Goal: Task Accomplishment & Management: Manage account settings

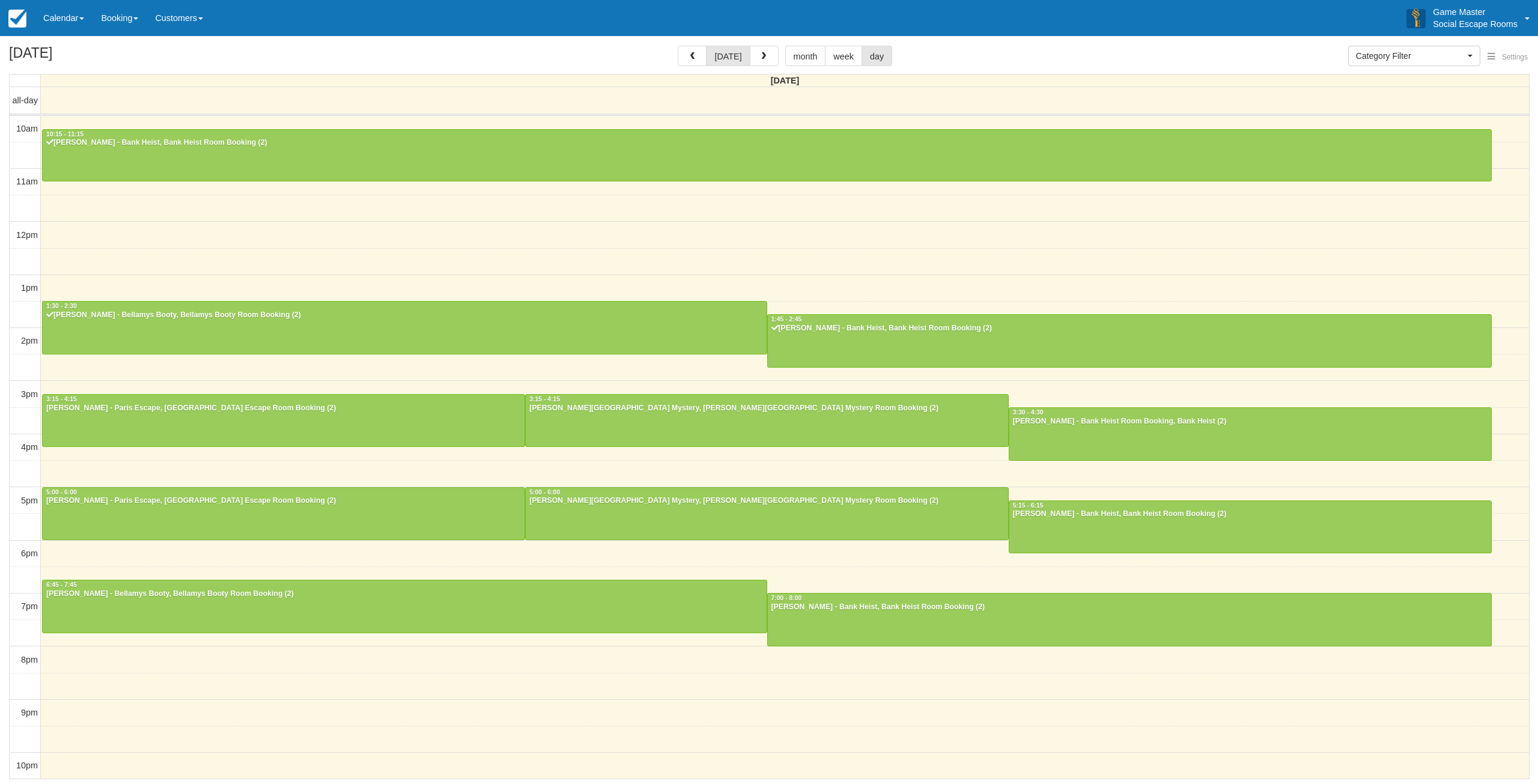
select select
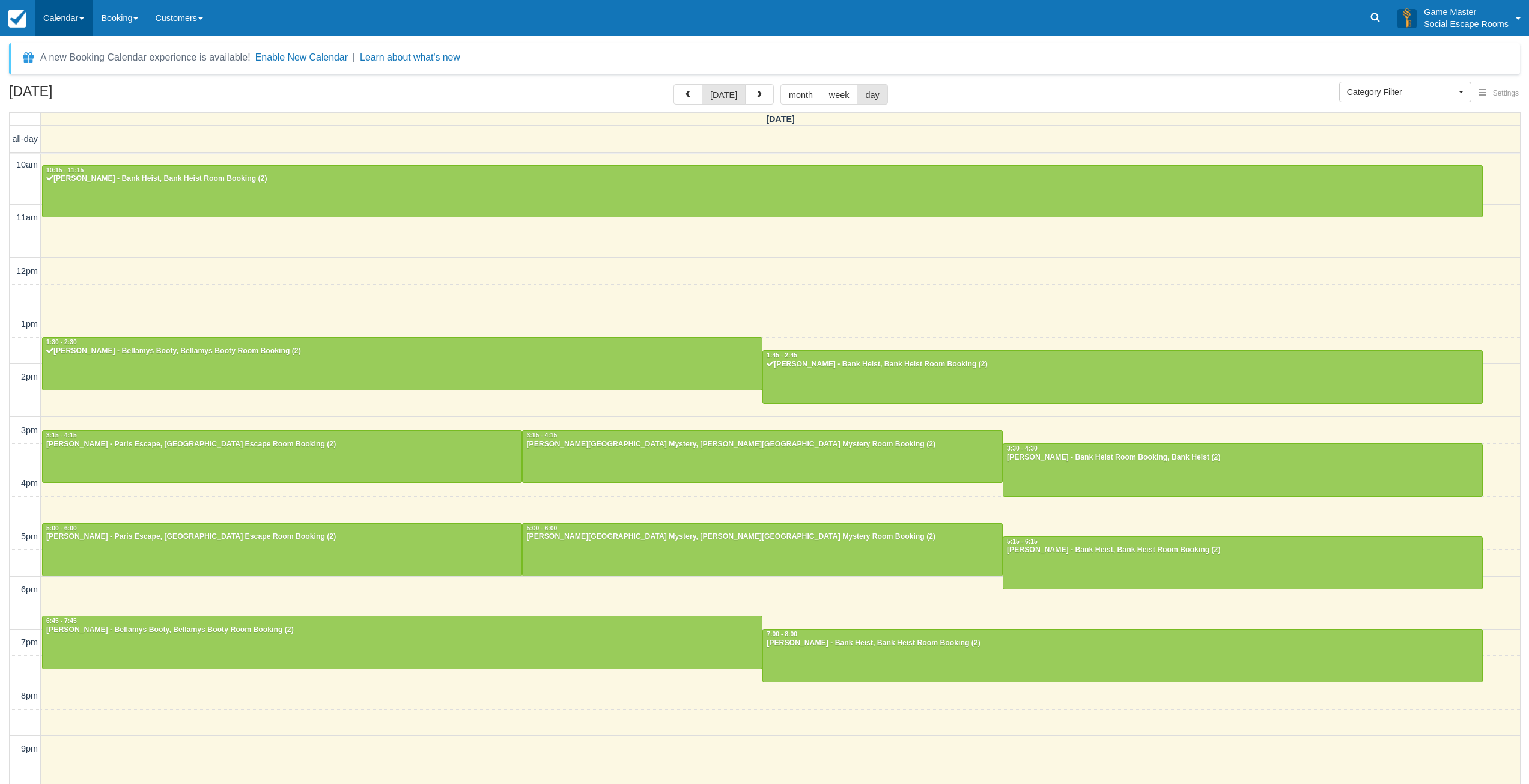
click at [55, 22] on link "Calendar" at bounding box center [64, 18] width 57 height 36
click at [78, 160] on link "Day" at bounding box center [82, 163] width 95 height 25
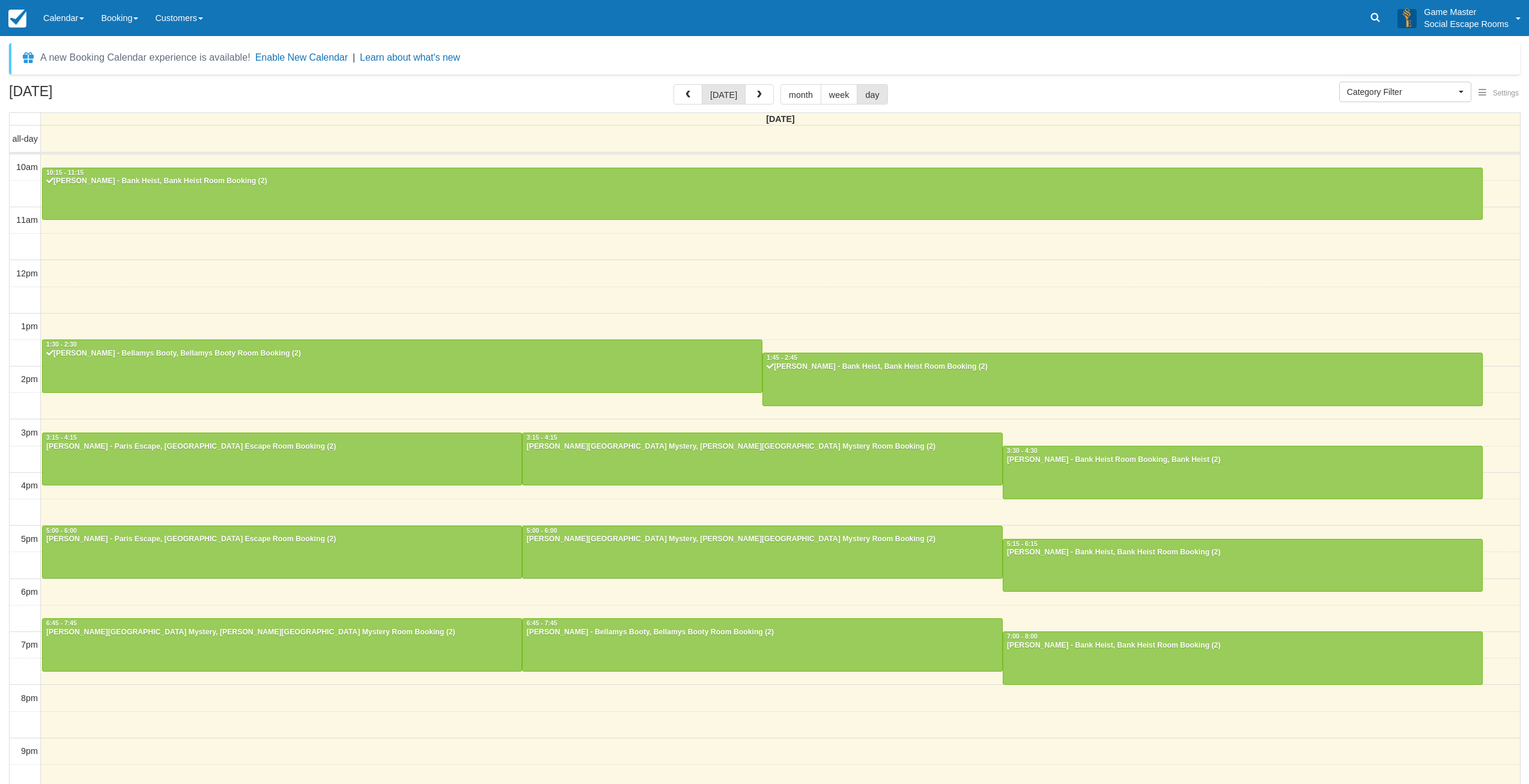
select select
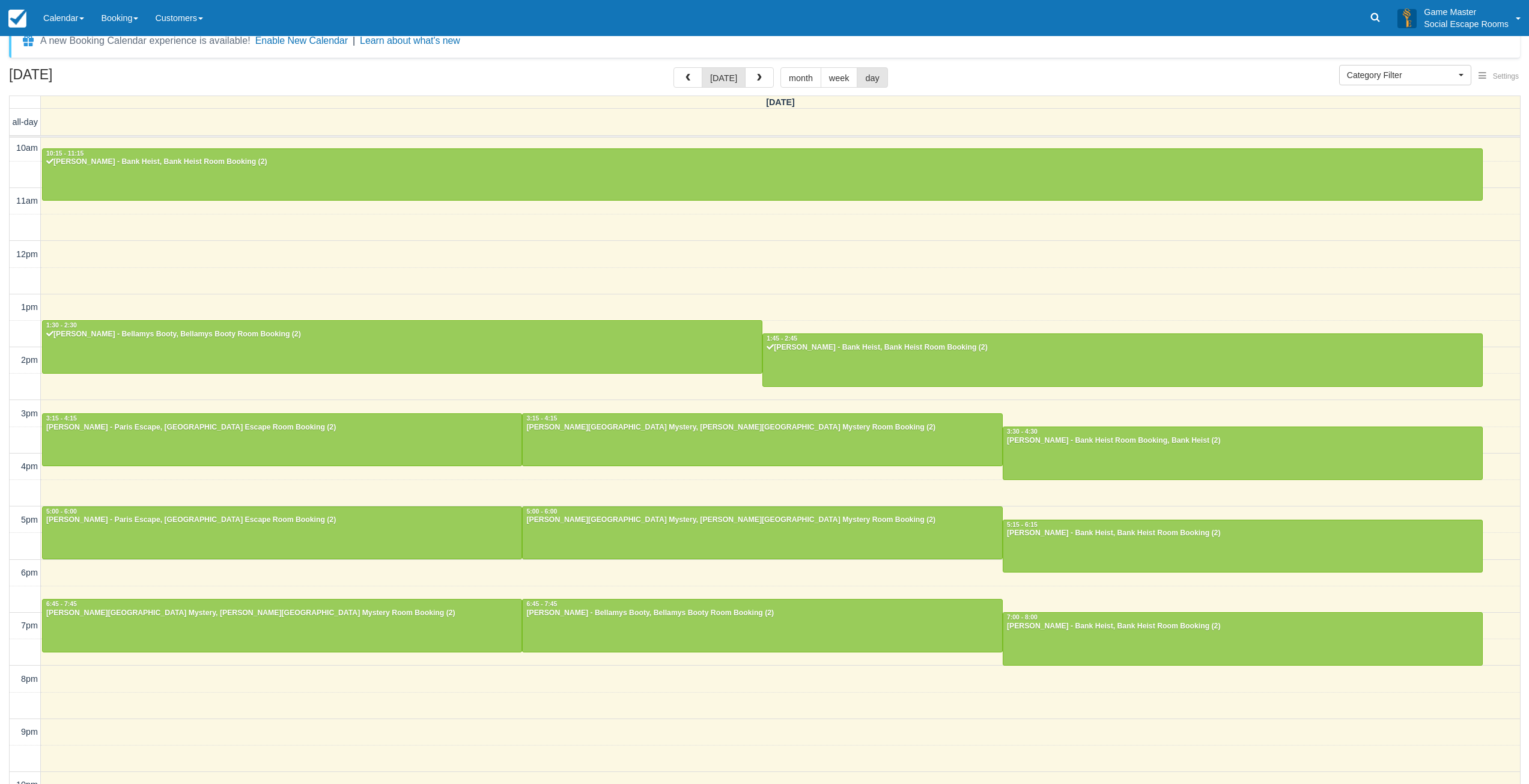
scroll to position [36, 0]
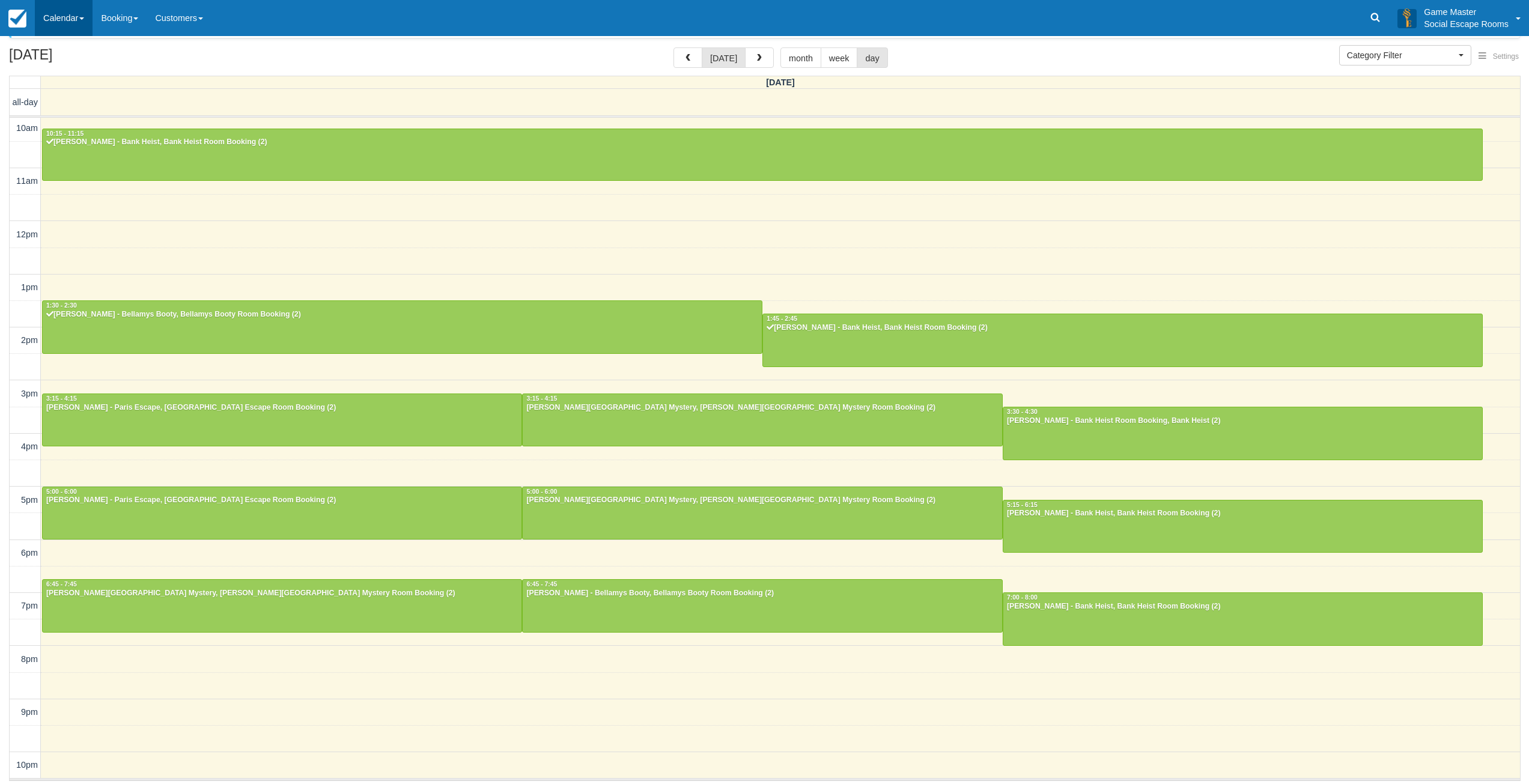
click at [84, 18] on span at bounding box center [81, 19] width 5 height 3
click at [81, 72] on link "Inventory" at bounding box center [82, 76] width 95 height 25
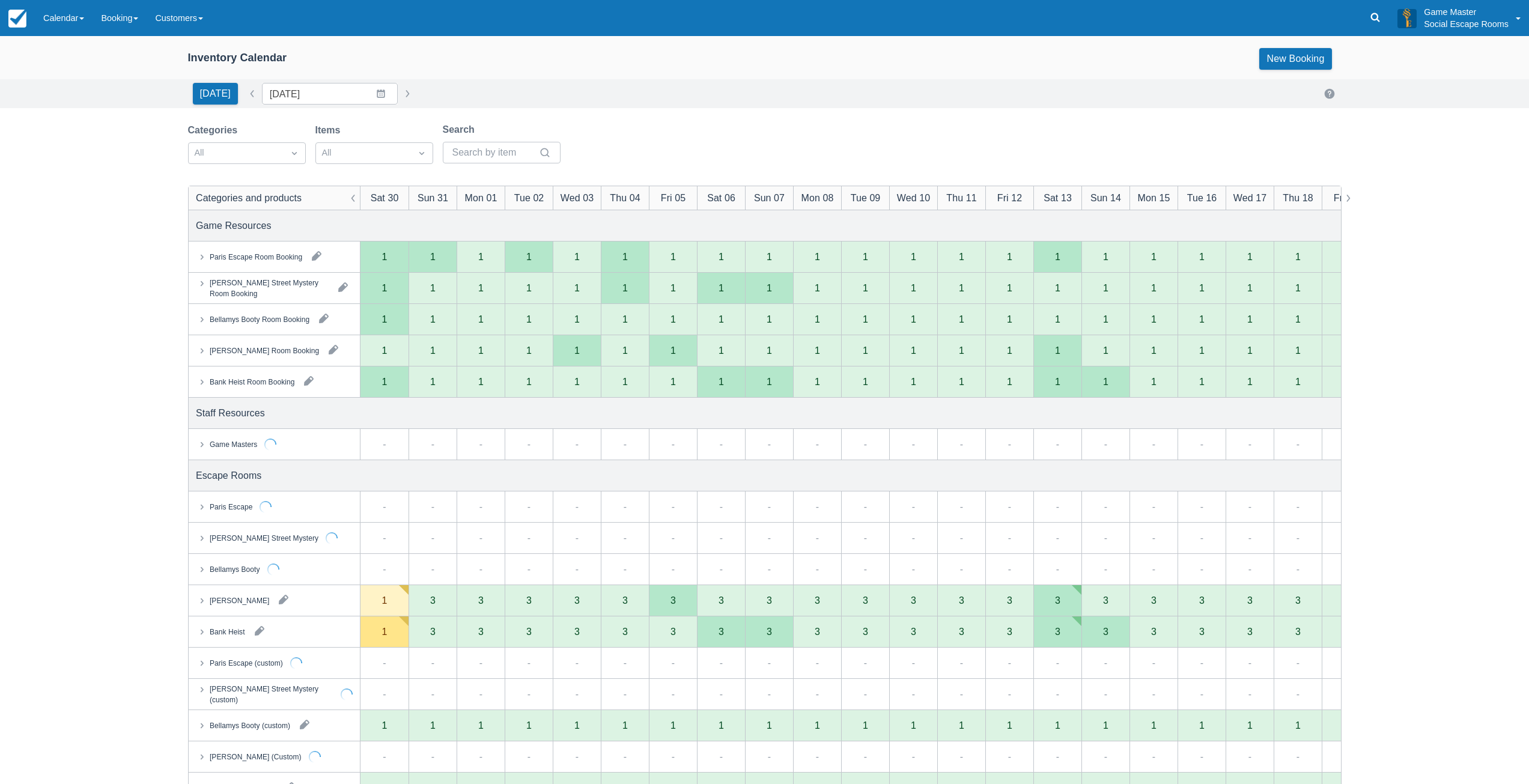
click at [230, 444] on div "Game Masters" at bounding box center [232, 444] width 47 height 11
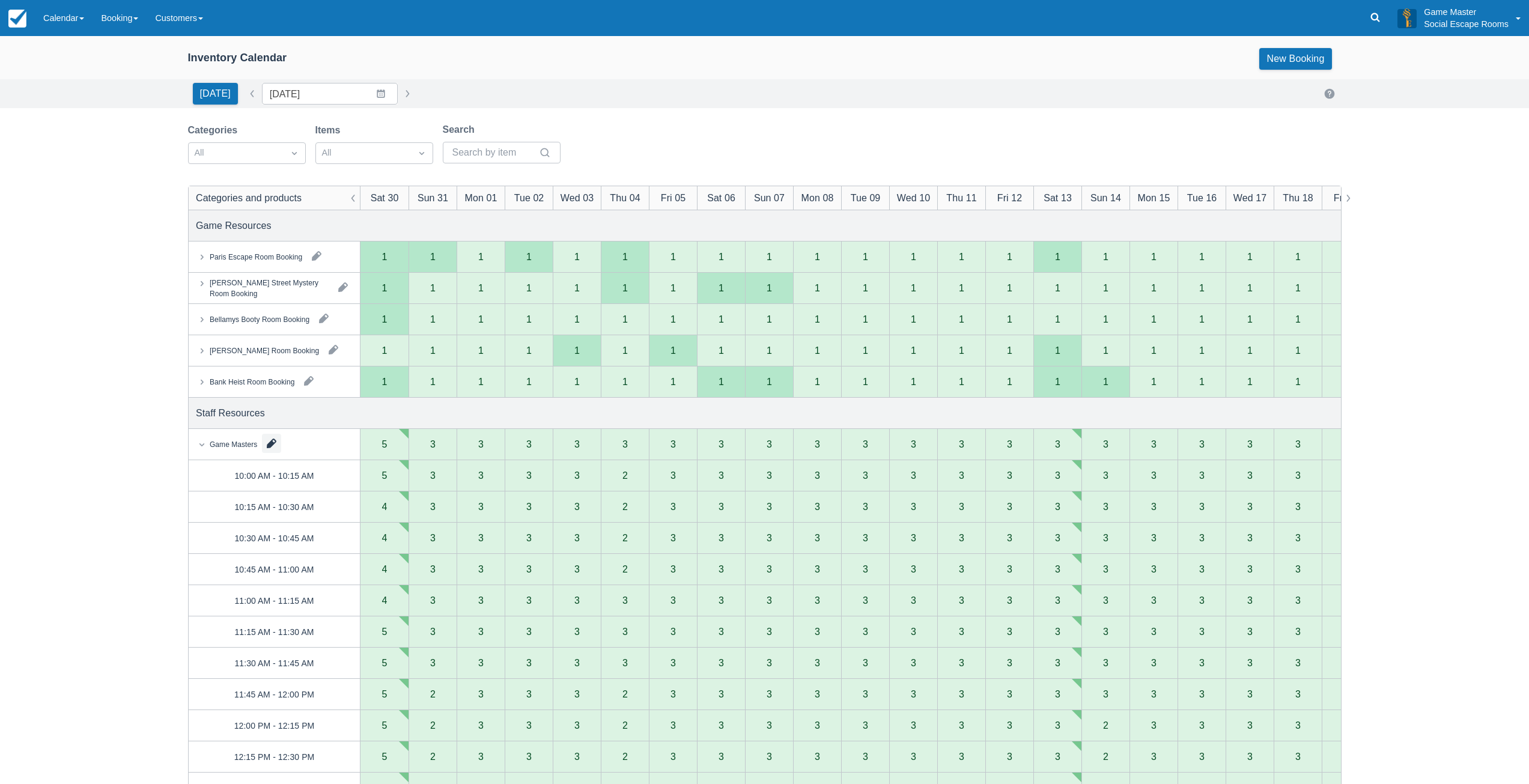
click at [269, 443] on button "button" at bounding box center [272, 443] width 19 height 19
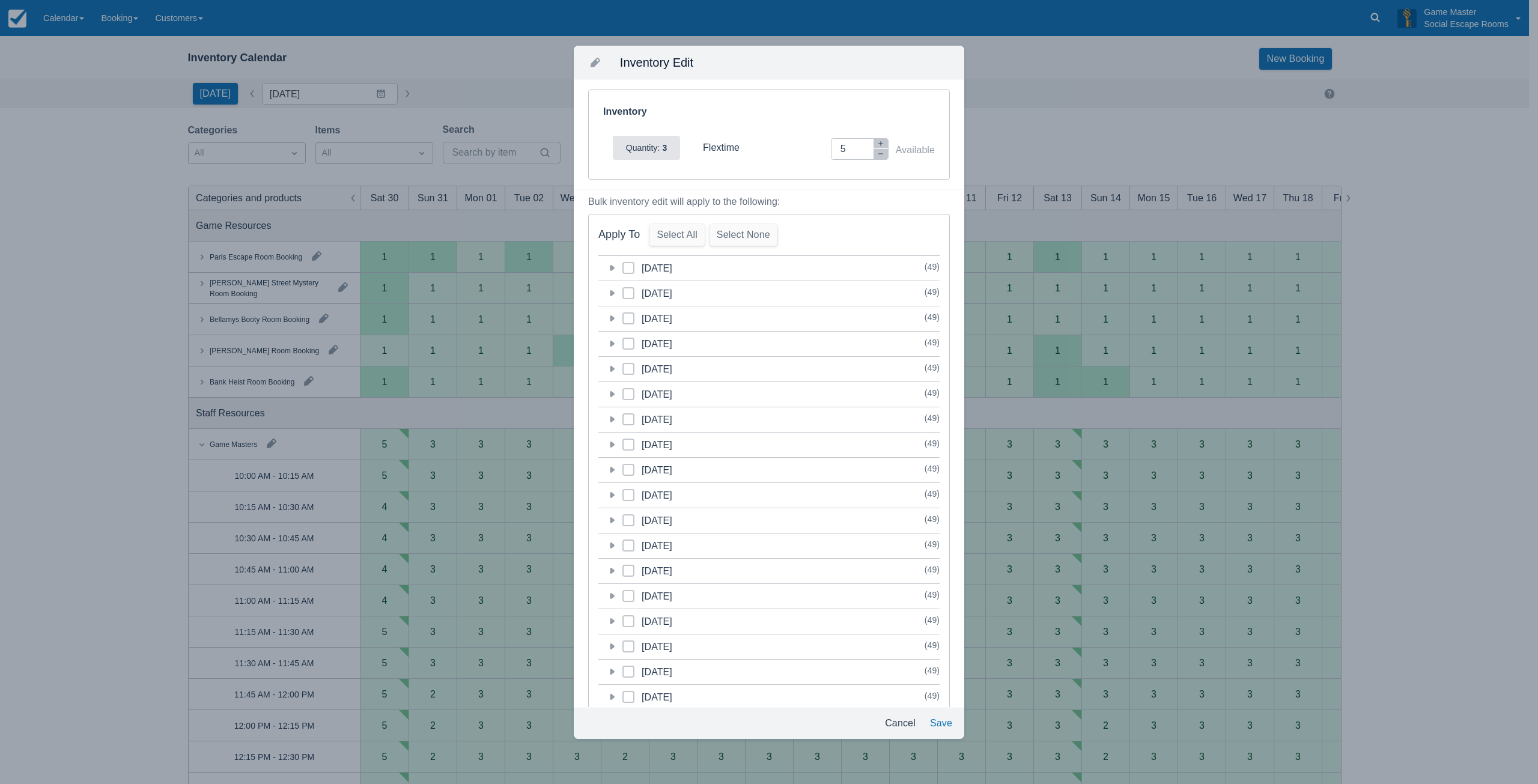
click at [610, 268] on icon at bounding box center [611, 268] width 12 height 12
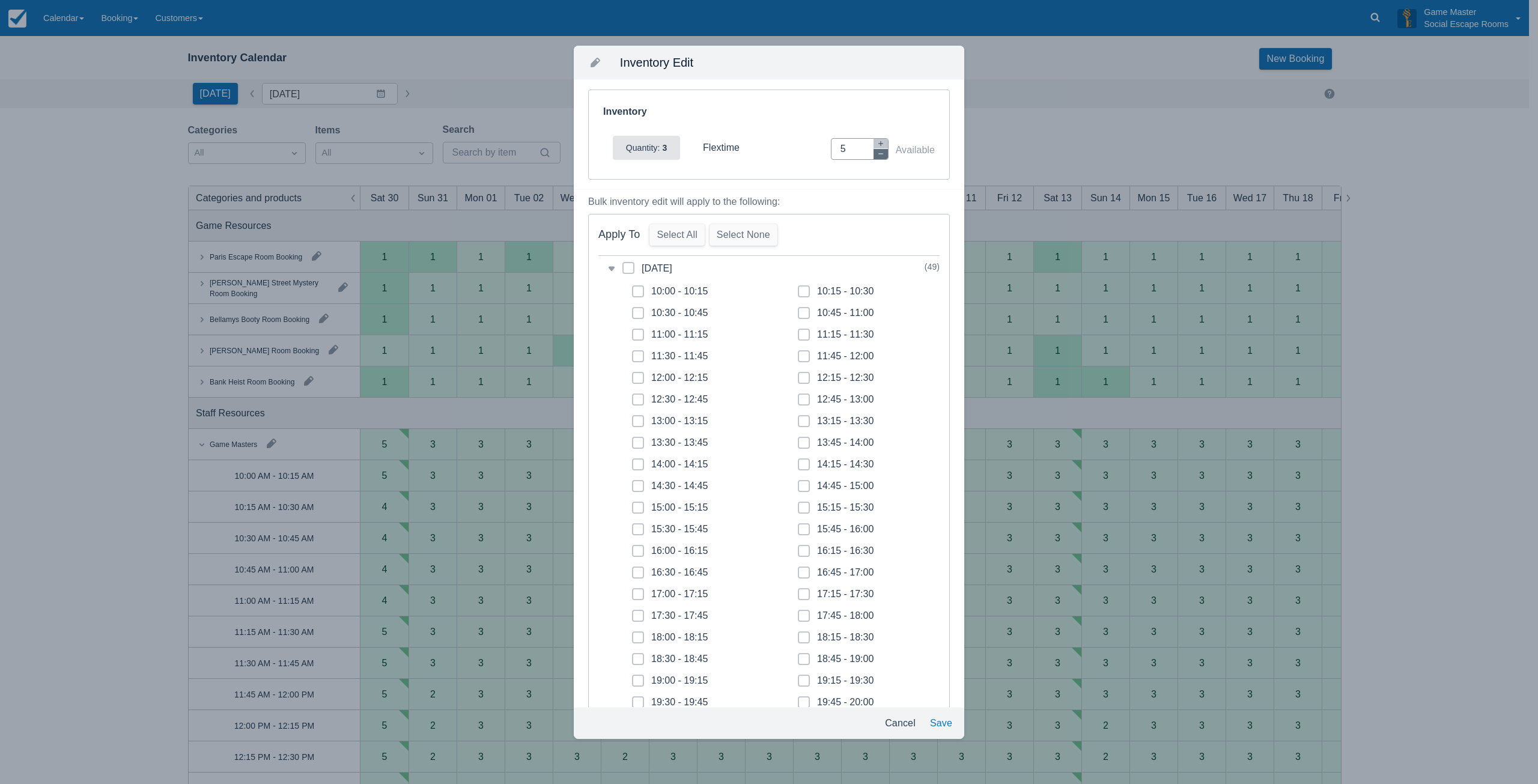
click at [877, 155] on icon "button" at bounding box center [880, 153] width 7 height 7
type input "3"
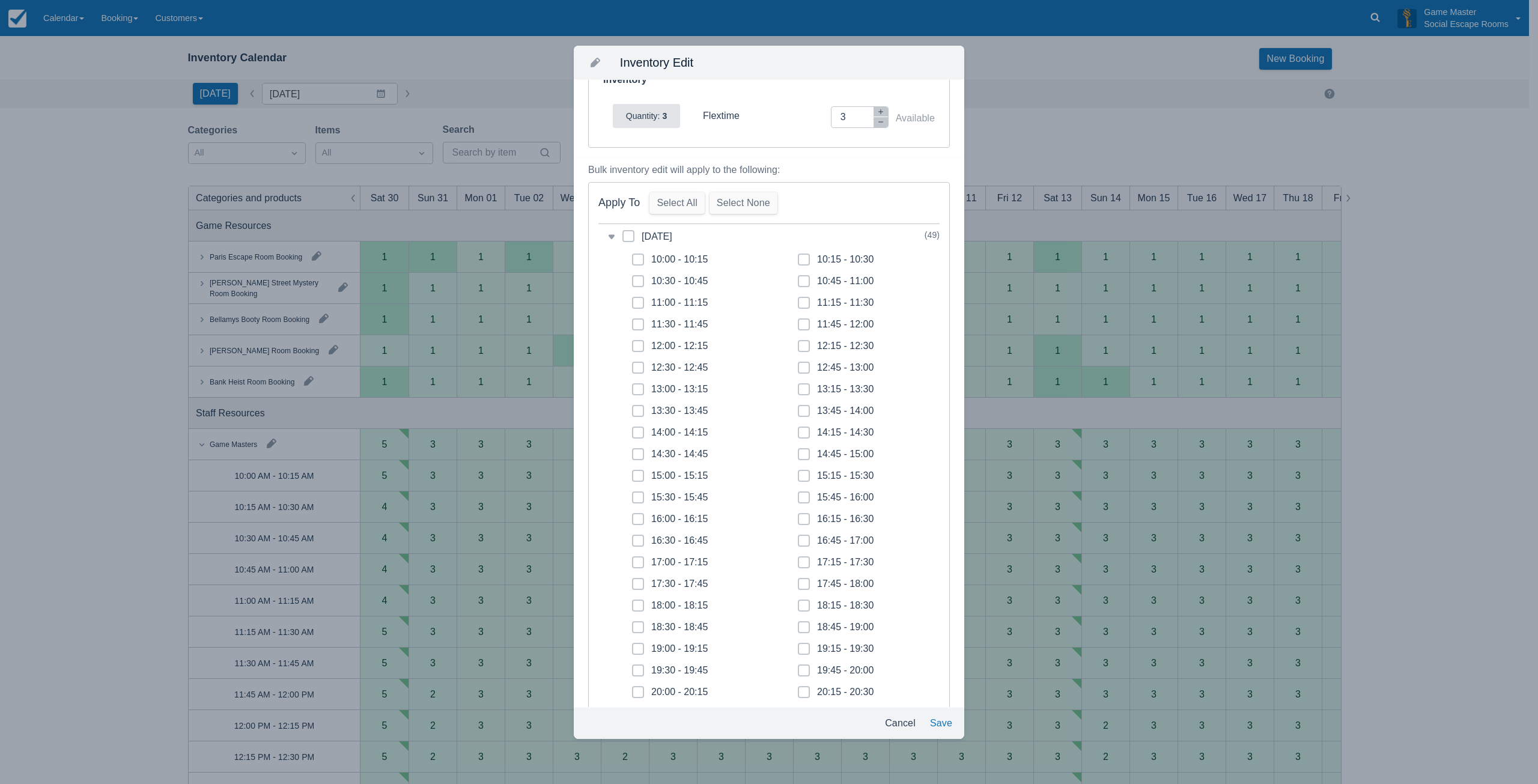
scroll to position [300, 0]
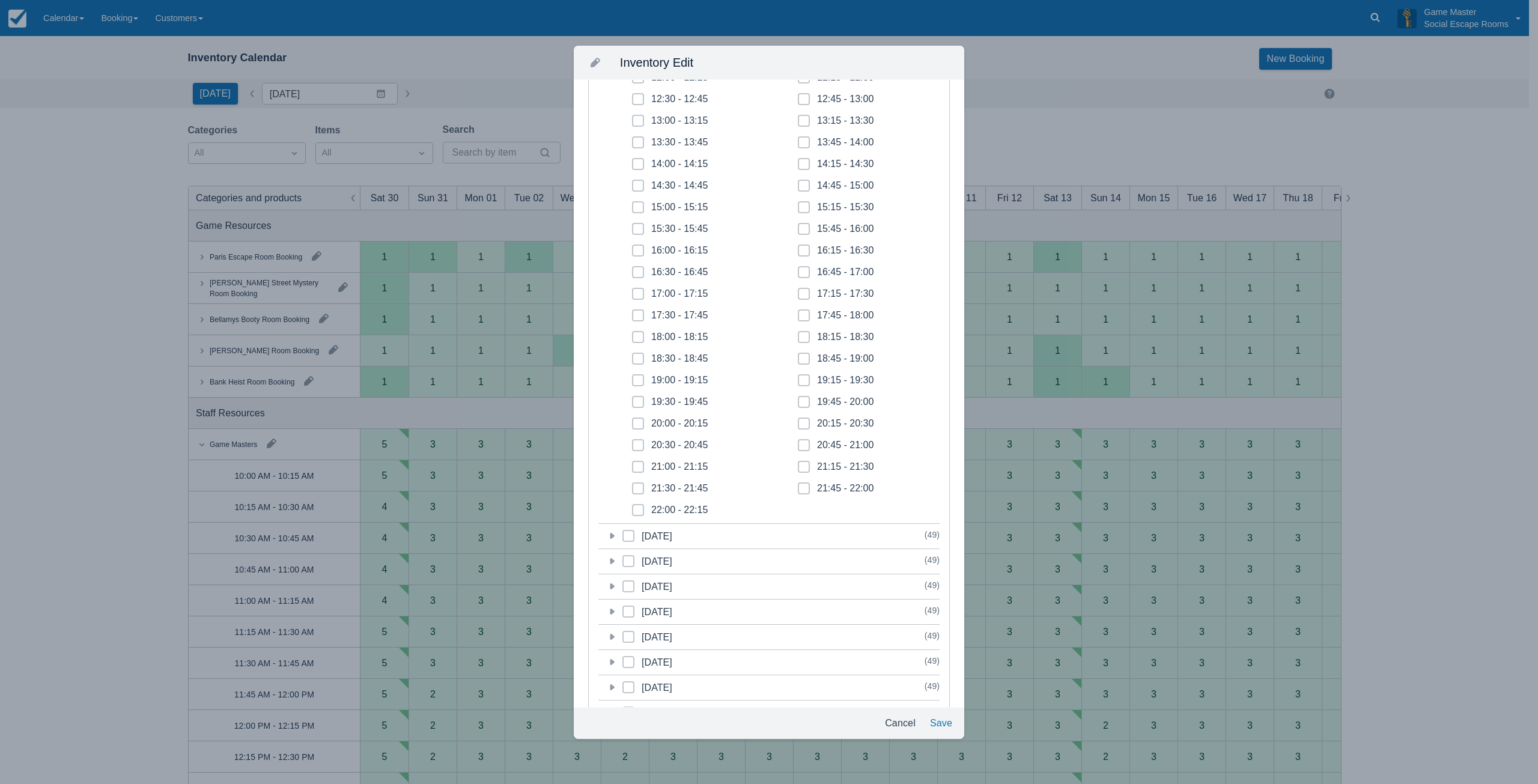
click at [640, 293] on span at bounding box center [638, 298] width 12 height 22
click at [632, 290] on input "17:00 - 17:15" at bounding box center [632, 290] width 1 height 1
checkbox input "true"
click at [636, 319] on span at bounding box center [638, 320] width 12 height 22
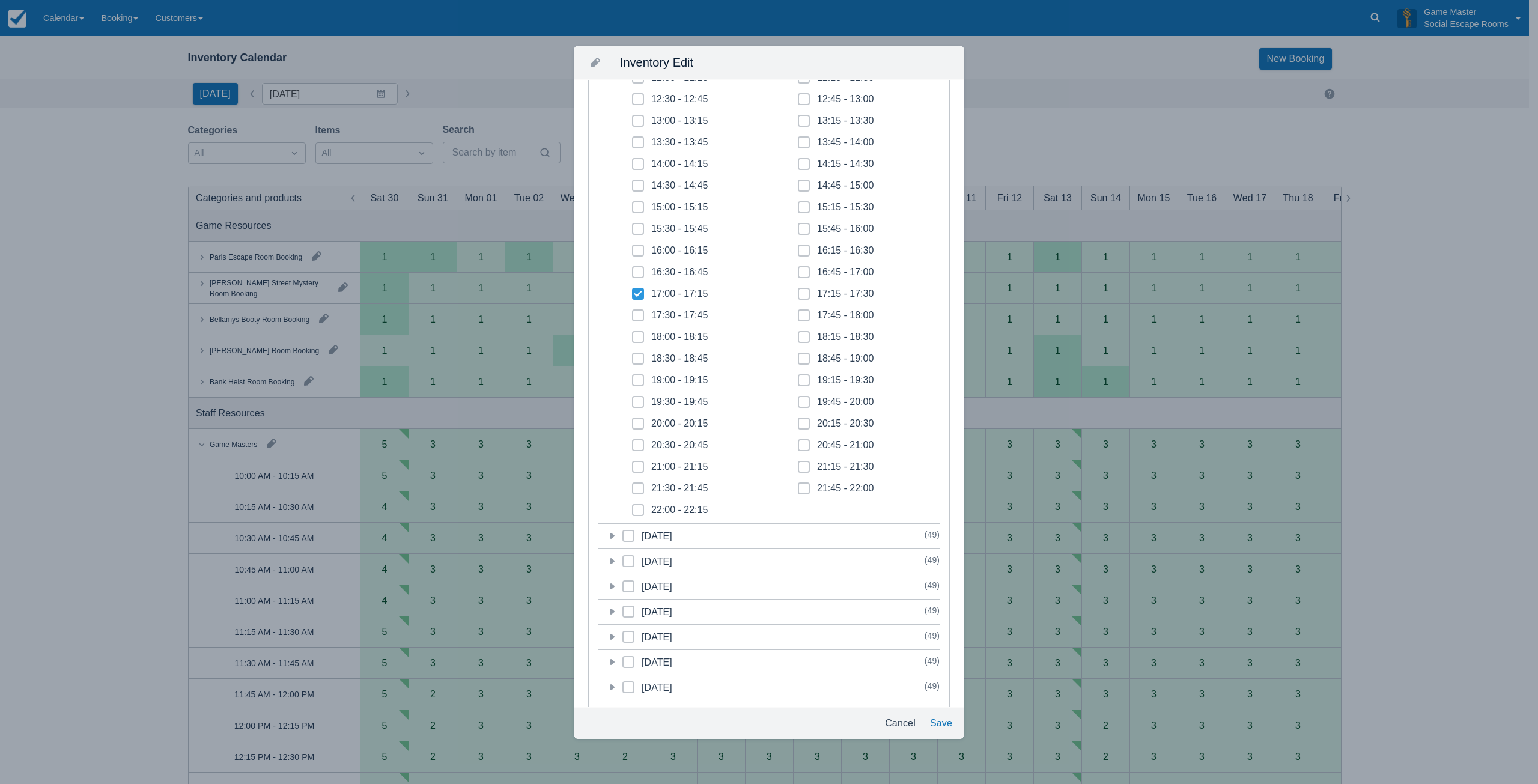
click at [632, 312] on input "17:30 - 17:45" at bounding box center [632, 312] width 1 height 1
checkbox input "true"
click at [638, 336] on icon at bounding box center [638, 336] width 5 height 5
click at [632, 334] on input "18:00 - 18:15" at bounding box center [632, 334] width 1 height 1
checkbox input "true"
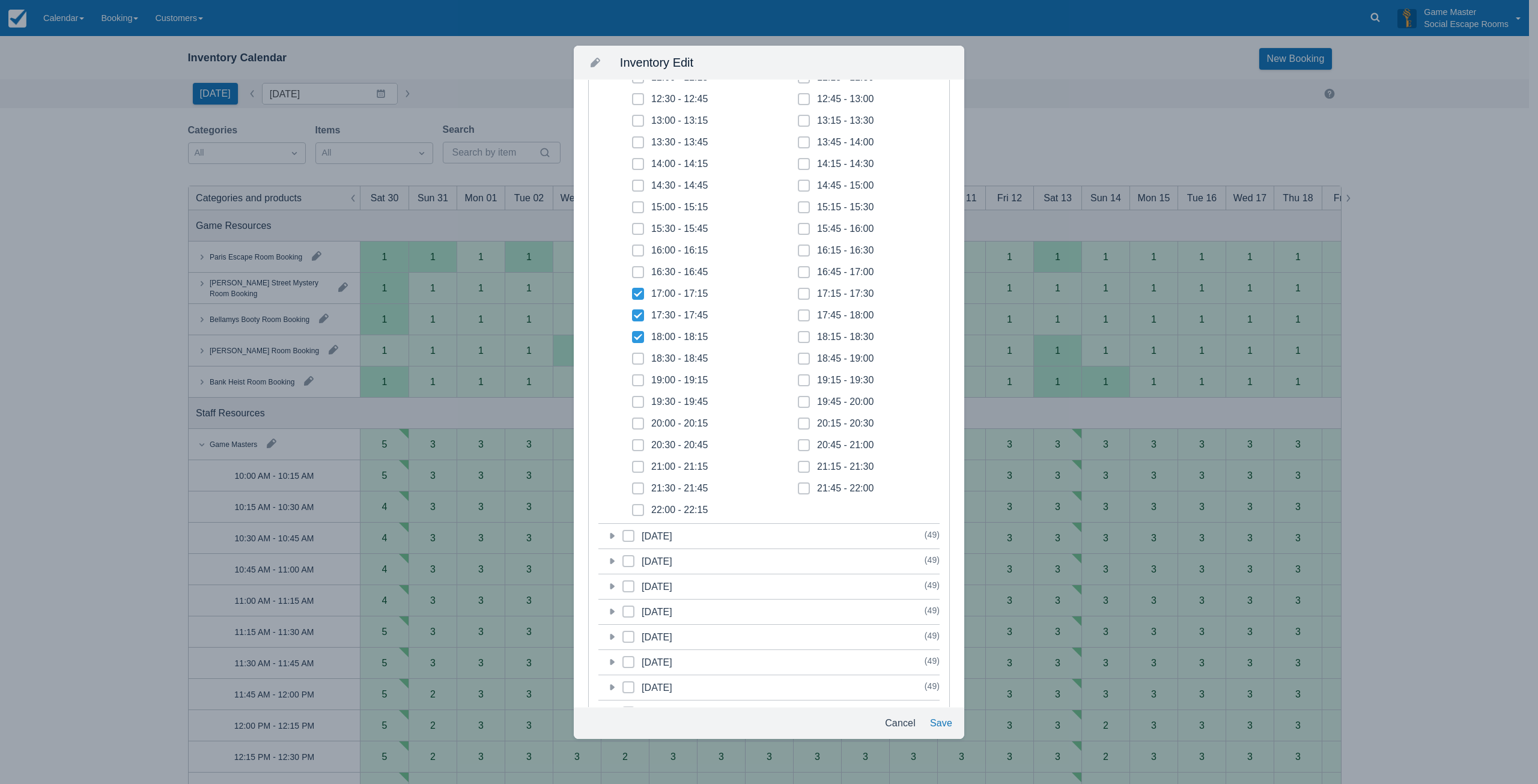
click at [640, 355] on span at bounding box center [638, 363] width 12 height 22
click at [632, 355] on input "18:30 - 18:45" at bounding box center [632, 355] width 1 height 1
checkbox input "true"
drag, startPoint x: 796, startPoint y: 296, endPoint x: 797, endPoint y: 312, distance: 16.0
click at [798, 296] on span at bounding box center [804, 298] width 12 height 22
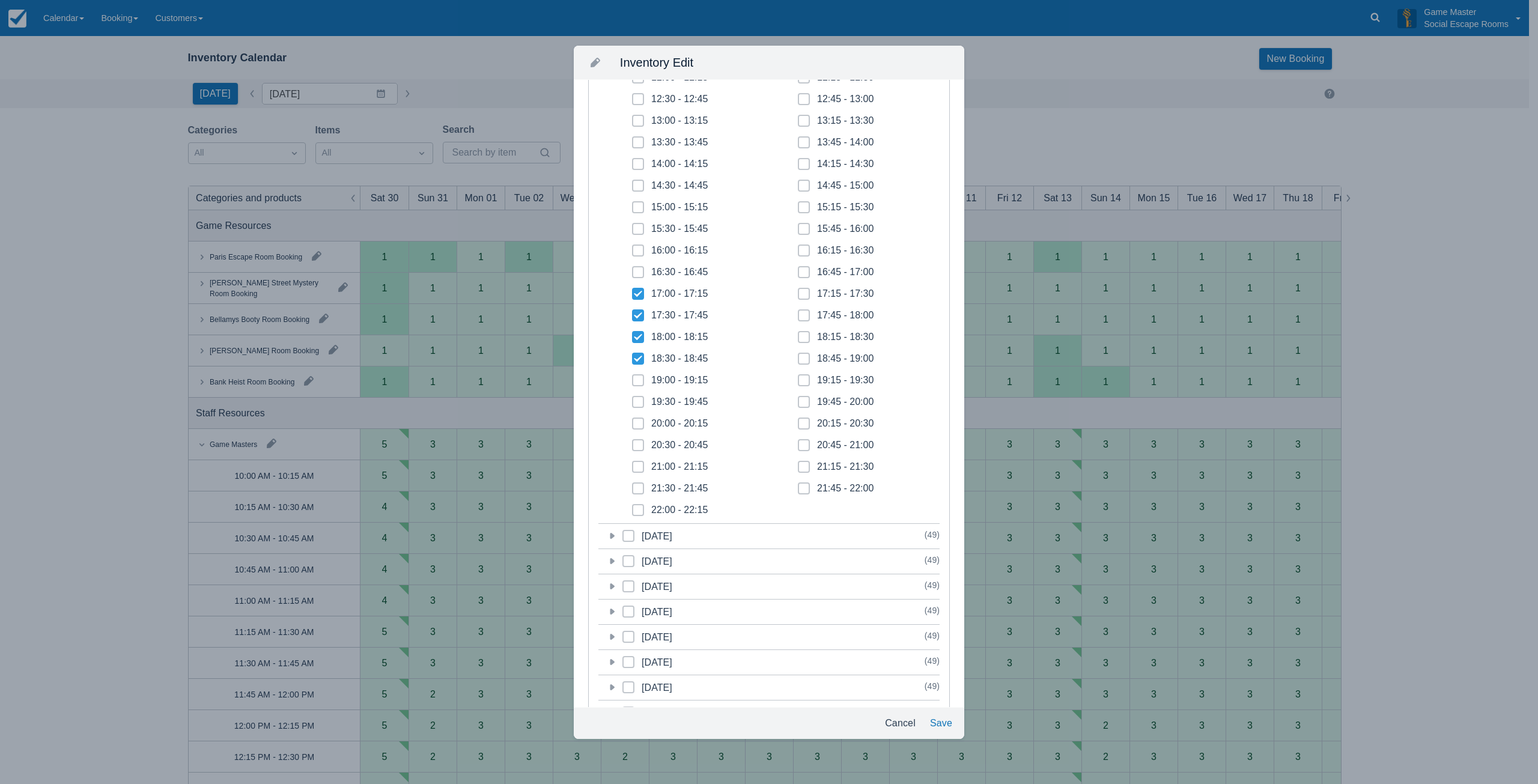
click at [798, 290] on input "17:15 - 17:30" at bounding box center [798, 290] width 1 height 1
checkbox input "true"
drag, startPoint x: 797, startPoint y: 315, endPoint x: 798, endPoint y: 322, distance: 7.1
click at [801, 316] on icon at bounding box center [803, 315] width 5 height 5
click at [798, 312] on input "17:45 - 18:00" at bounding box center [798, 312] width 1 height 1
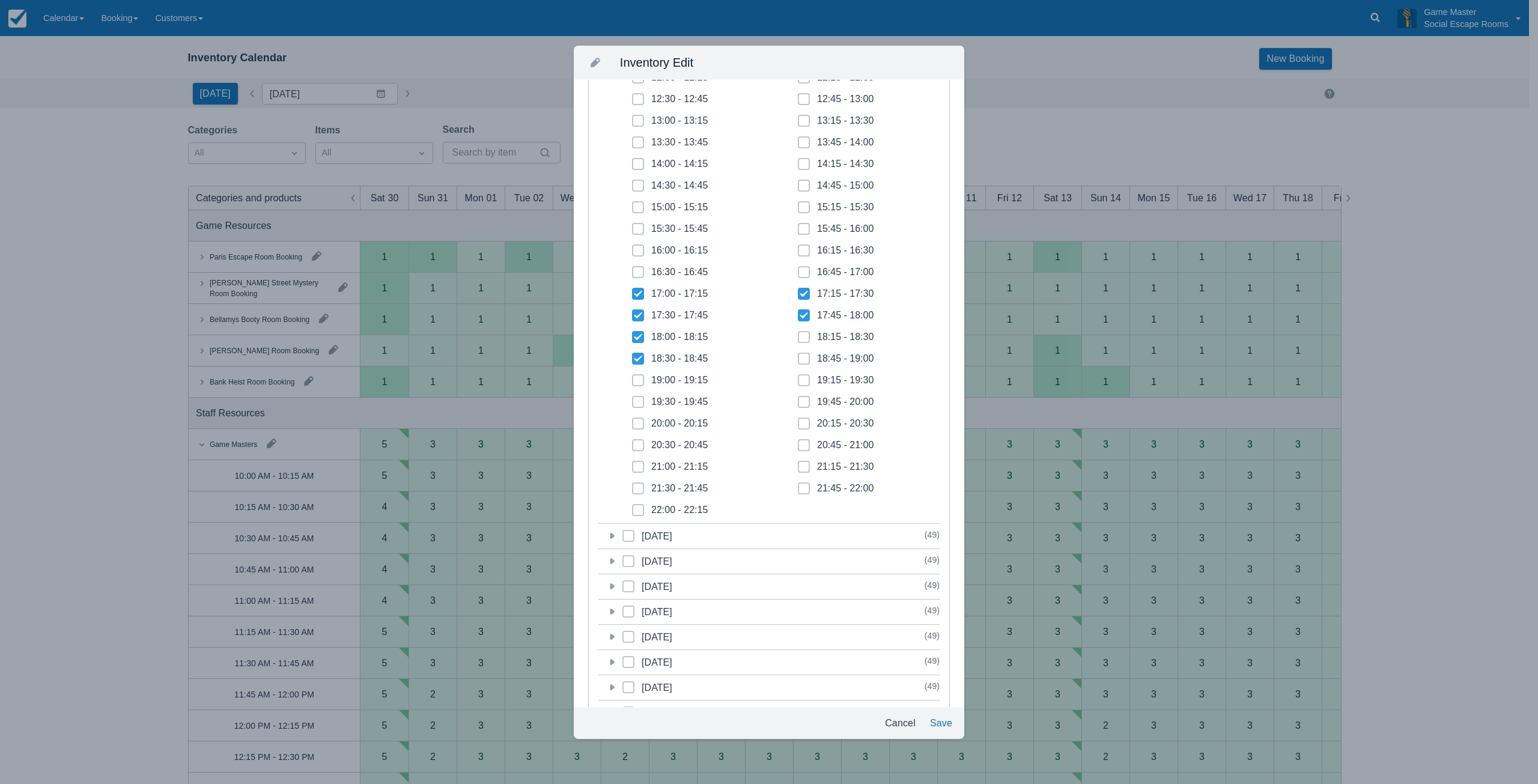
checkbox input "true"
drag, startPoint x: 800, startPoint y: 336, endPoint x: 840, endPoint y: 423, distance: 95.8
click at [801, 337] on icon at bounding box center [803, 336] width 5 height 5
click at [798, 334] on input "18:15 - 18:30" at bounding box center [798, 334] width 1 height 1
checkbox input "true"
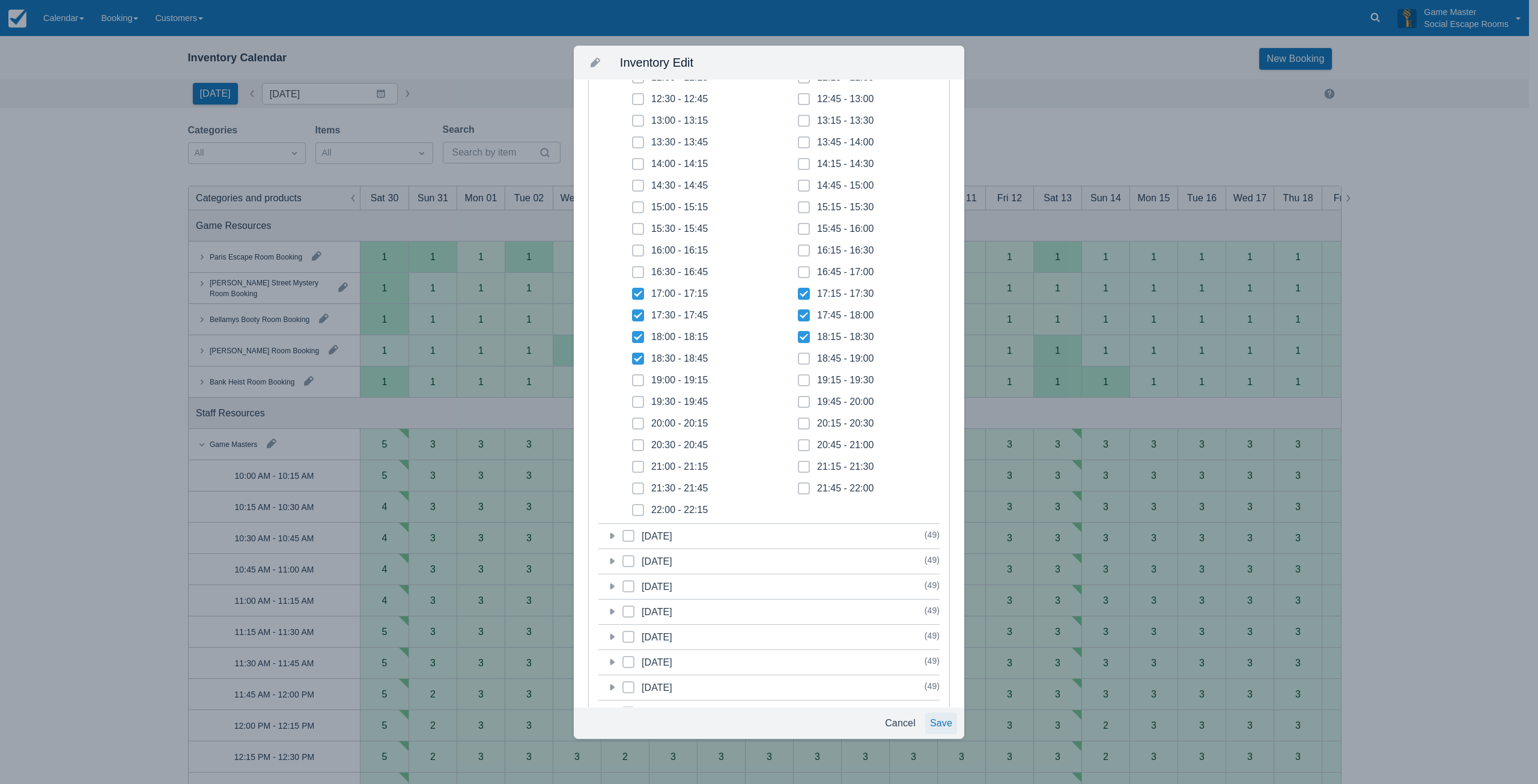
click at [942, 719] on button "Save" at bounding box center [941, 723] width 32 height 22
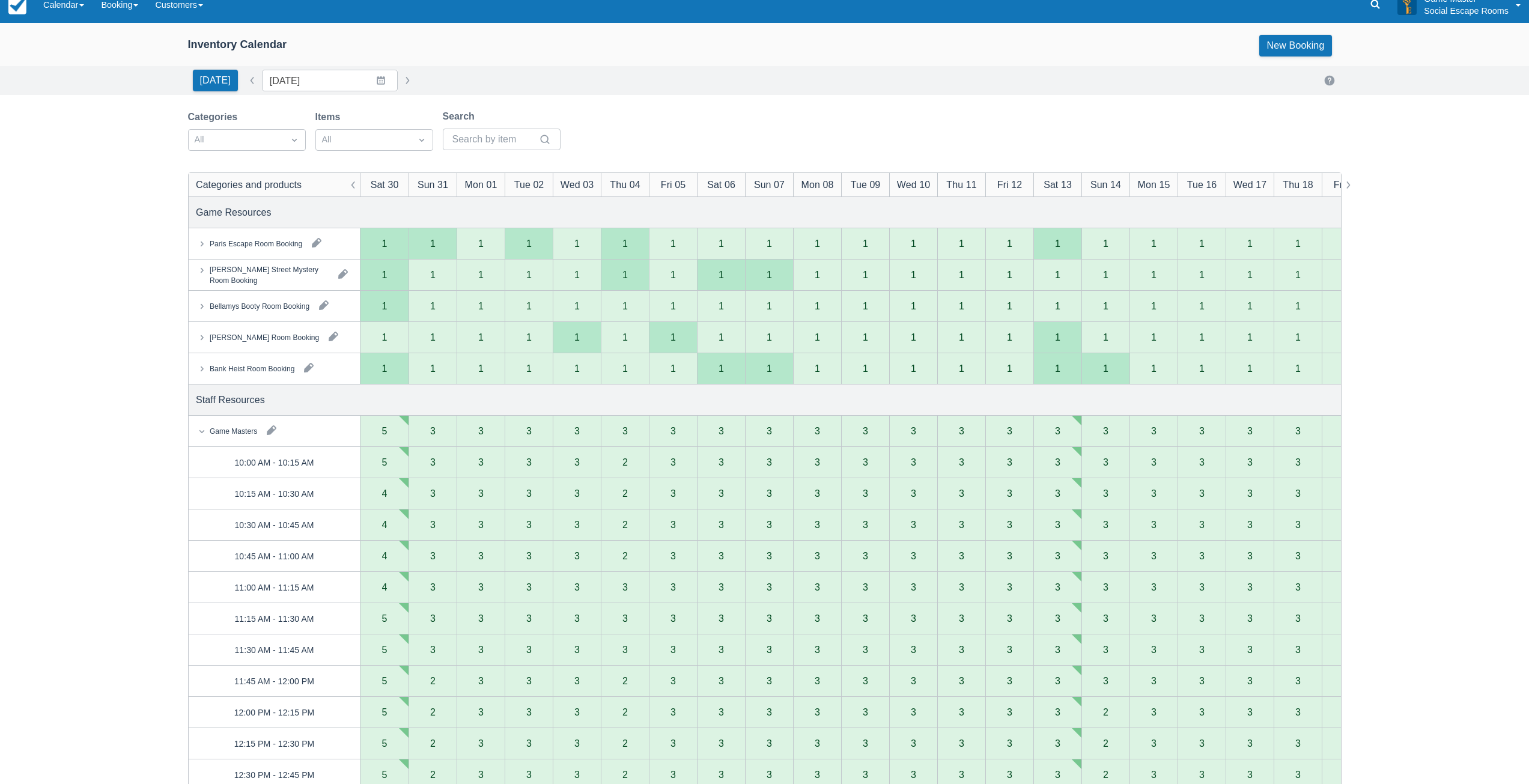
scroll to position [0, 0]
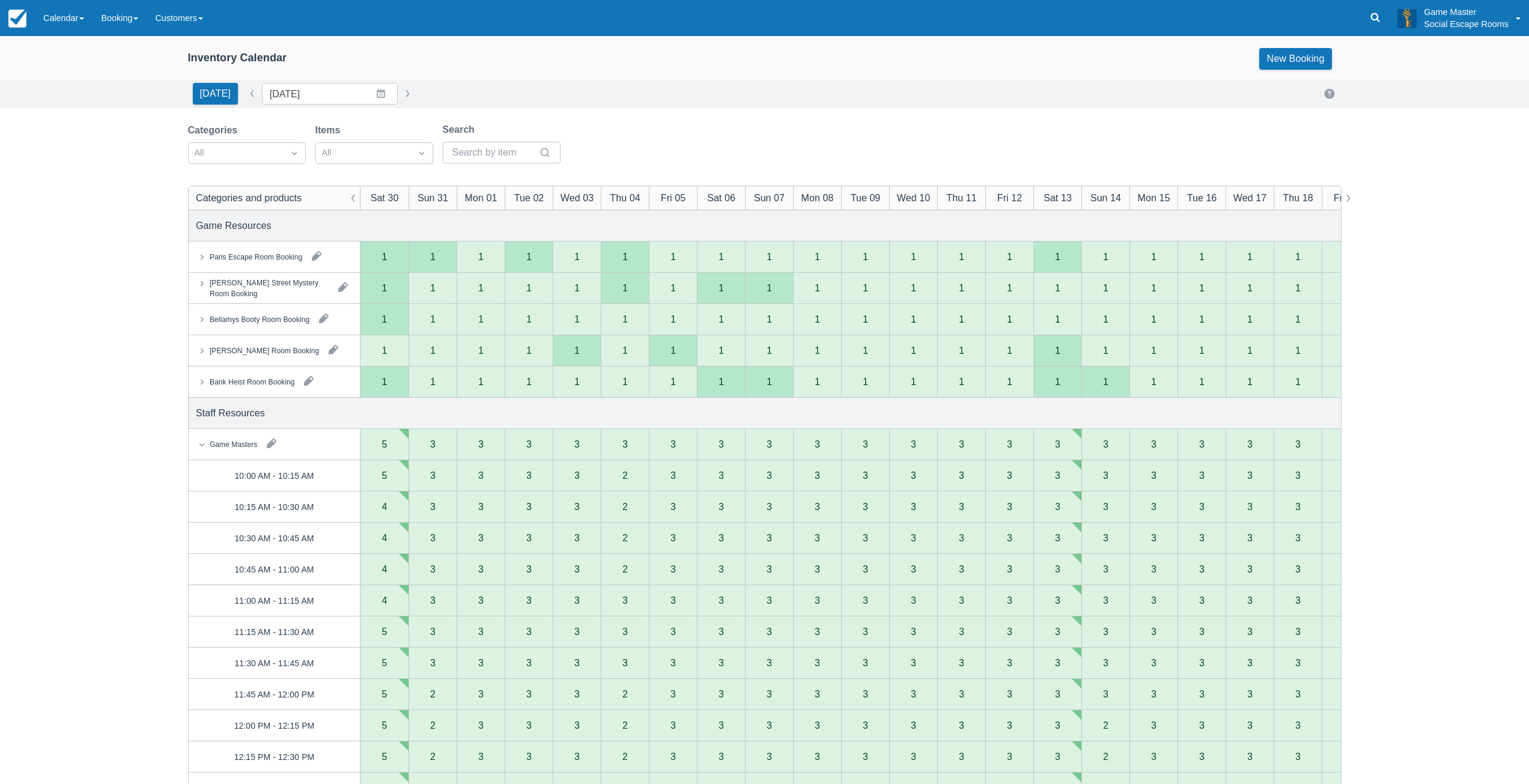
drag, startPoint x: 66, startPoint y: 14, endPoint x: 69, endPoint y: 41, distance: 27.2
click at [66, 13] on link "Calendar" at bounding box center [64, 18] width 57 height 36
drag, startPoint x: 59, startPoint y: 165, endPoint x: 582, endPoint y: 95, distance: 527.7
click at [59, 165] on link "Day" at bounding box center [82, 163] width 95 height 25
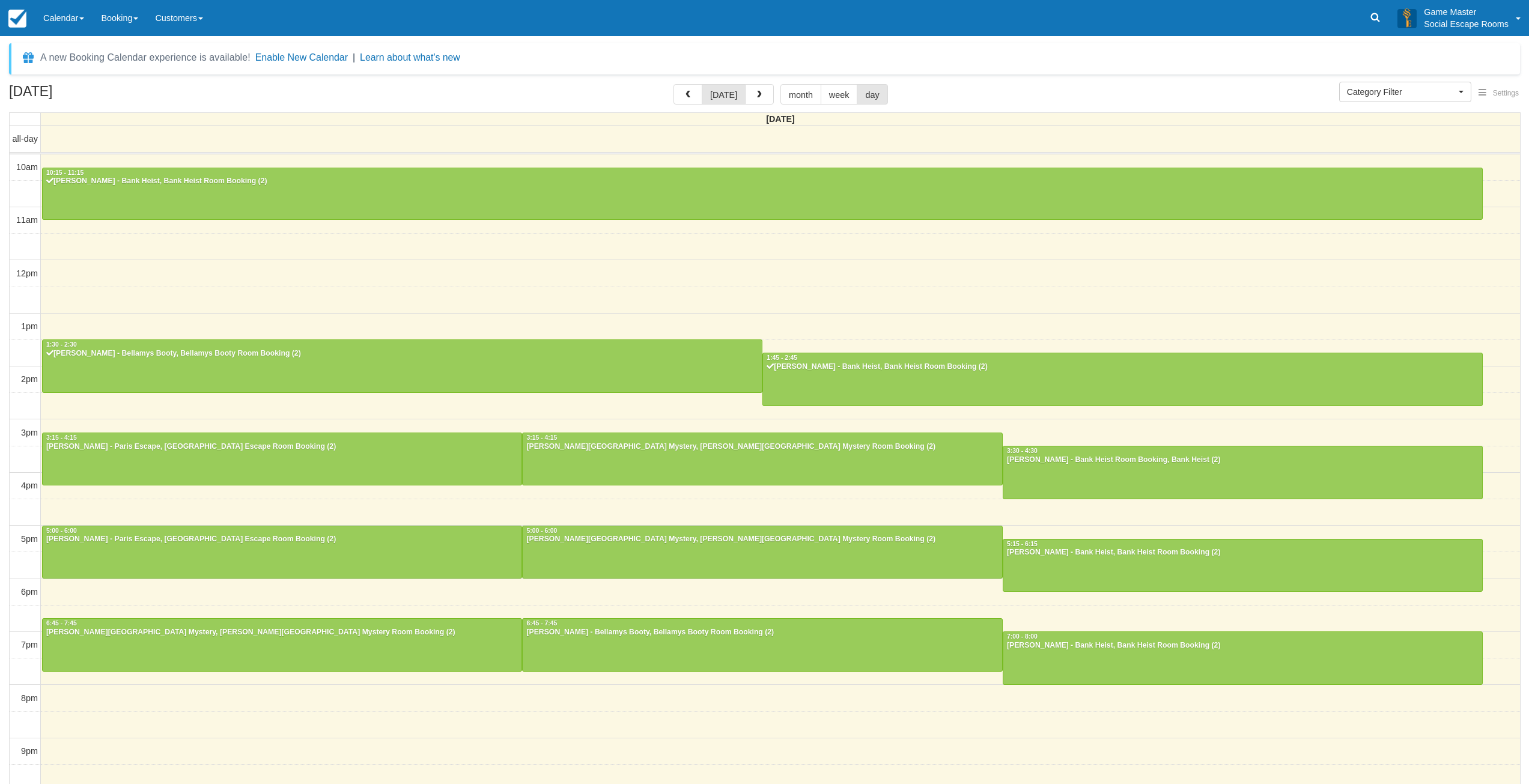
select select
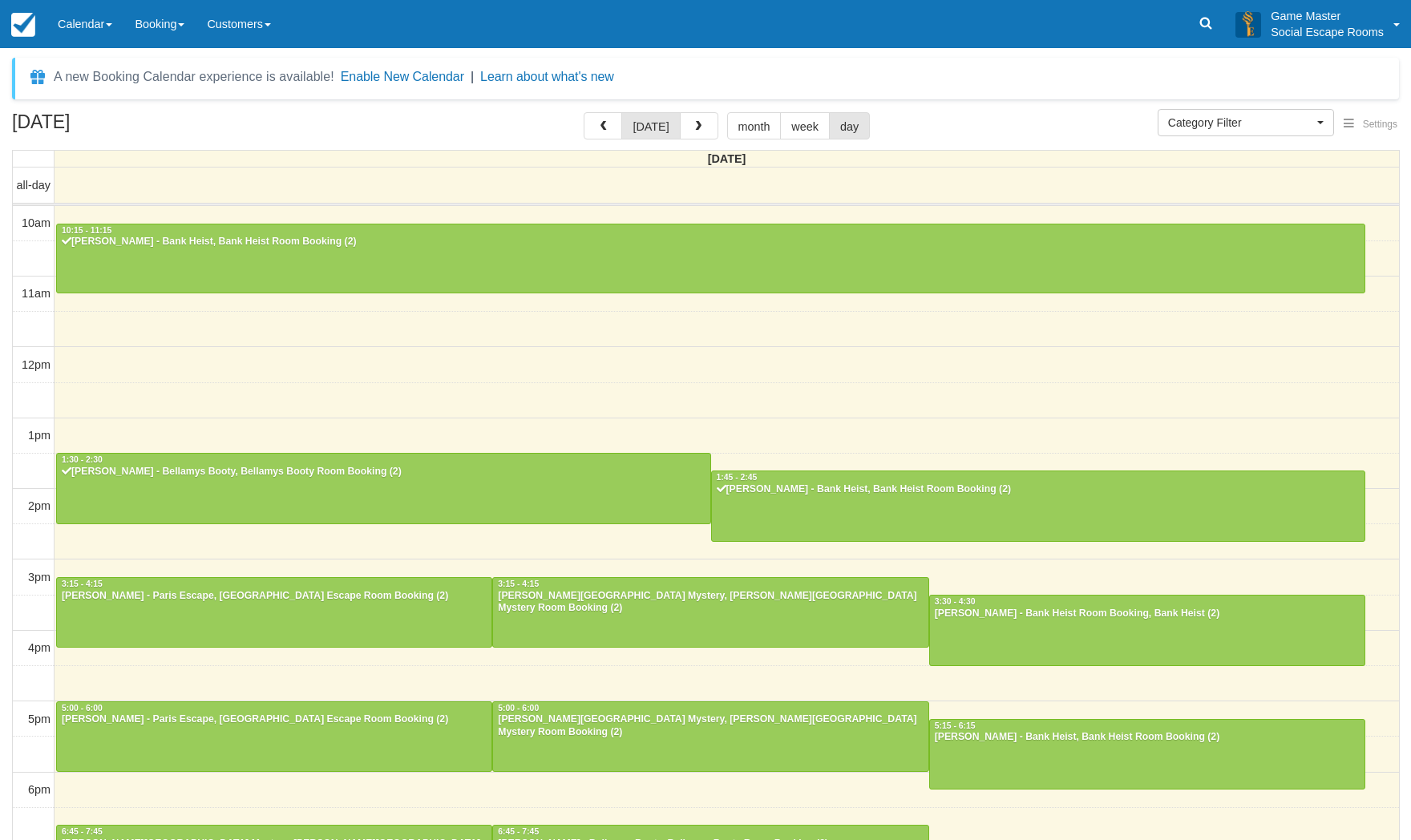
scroll to position [4, 0]
